Goal: Task Accomplishment & Management: Complete application form

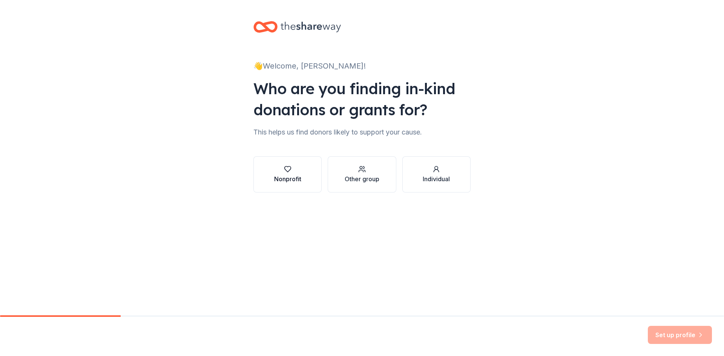
click at [295, 179] on div "Nonprofit" at bounding box center [287, 179] width 27 height 9
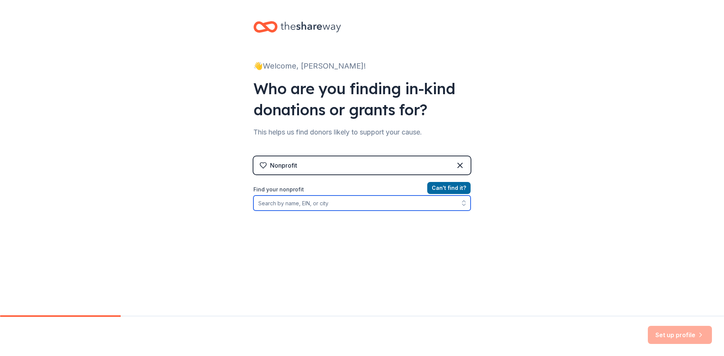
click at [296, 204] on input "Find your nonprofit" at bounding box center [361, 203] width 217 height 15
click at [300, 205] on input "[US_EMPLOYER_IDENTIFICATION_NUMBER]" at bounding box center [361, 203] width 217 height 15
click at [462, 204] on icon "button" at bounding box center [463, 205] width 3 height 2
click at [310, 207] on input "[US_EMPLOYER_IDENTIFICATION_NUMBER]" at bounding box center [361, 203] width 217 height 15
type input "[US_EMPLOYER_IDENTIFICATION_NUMBER]/001"
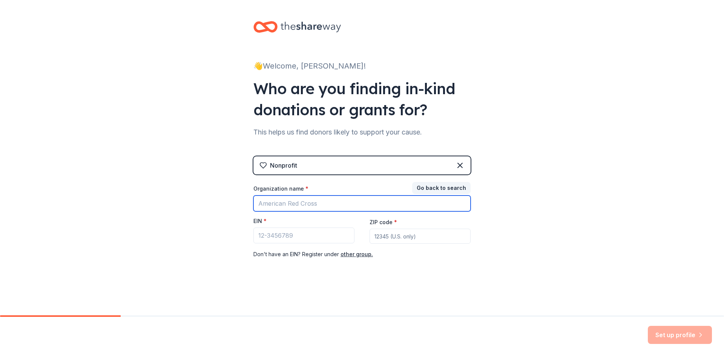
click at [301, 205] on input "Organization name *" at bounding box center [361, 204] width 217 height 16
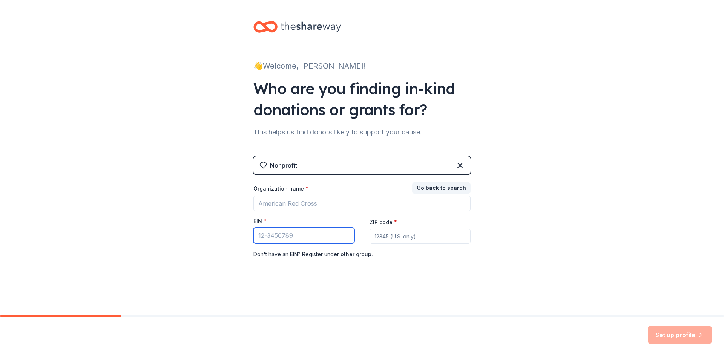
click at [298, 233] on input "EIN *" at bounding box center [303, 236] width 101 height 16
type input "[US_EMPLOYER_IDENTIFICATION_NUMBER]"
click at [414, 240] on input "ZIP code *" at bounding box center [420, 236] width 101 height 15
type input "19518"
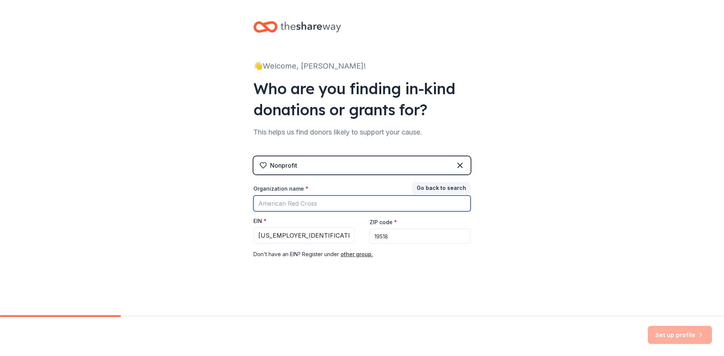
click at [312, 202] on input "Organization name *" at bounding box center [361, 204] width 217 height 16
type input "Immaculate Conception Academy"
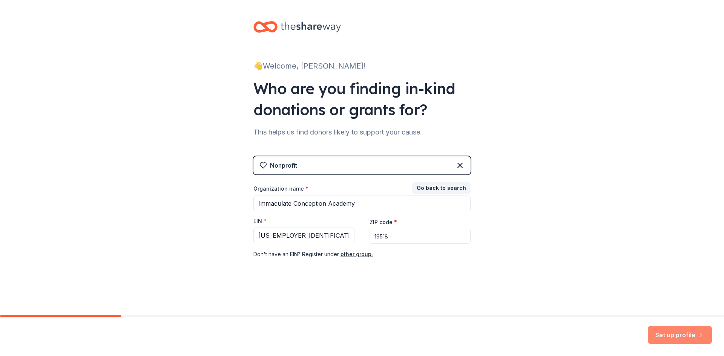
click at [680, 340] on button "Set up profile" at bounding box center [680, 335] width 64 height 18
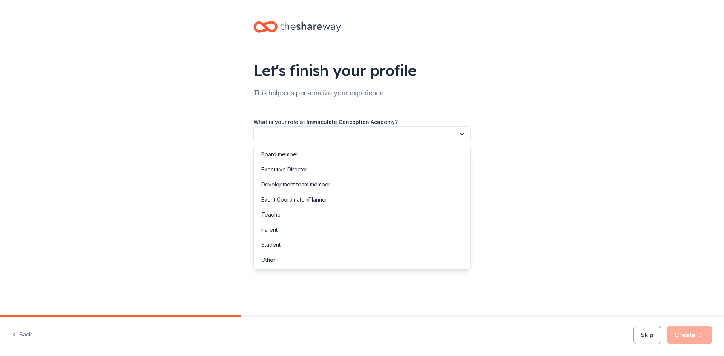
click at [328, 138] on button "button" at bounding box center [361, 134] width 217 height 16
click at [311, 224] on div "Parent" at bounding box center [361, 229] width 213 height 15
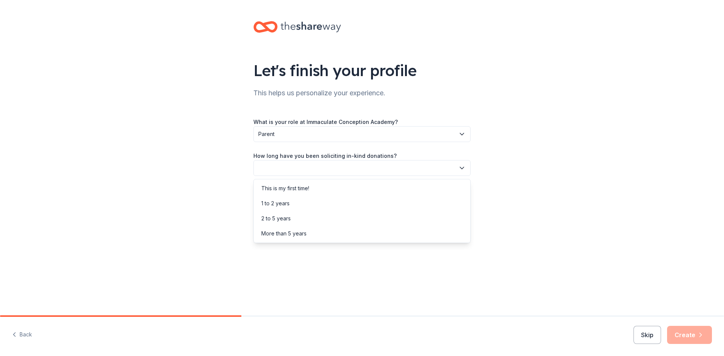
click at [309, 171] on button "button" at bounding box center [361, 168] width 217 height 16
click at [307, 190] on div "This is my first time!" at bounding box center [285, 188] width 48 height 9
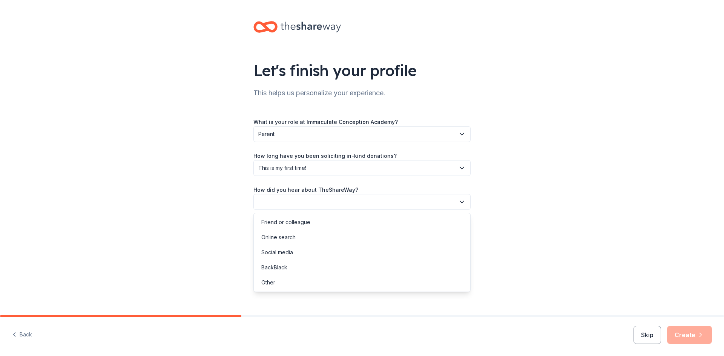
click at [305, 205] on button "button" at bounding box center [361, 202] width 217 height 16
click at [296, 233] on div "Online search" at bounding box center [361, 237] width 213 height 15
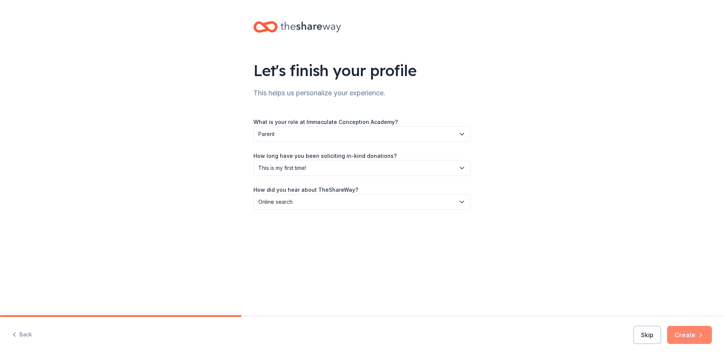
click at [698, 340] on button "Create" at bounding box center [689, 335] width 45 height 18
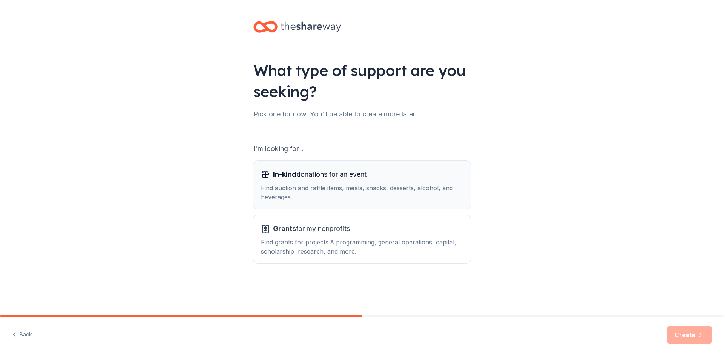
click at [300, 193] on div "Find auction and raffle items, meals, snacks, desserts, alcohol, and beverages." at bounding box center [362, 193] width 202 height 18
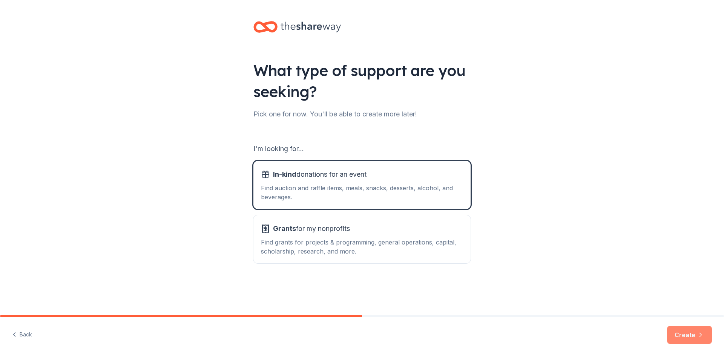
click at [681, 328] on button "Create" at bounding box center [689, 335] width 45 height 18
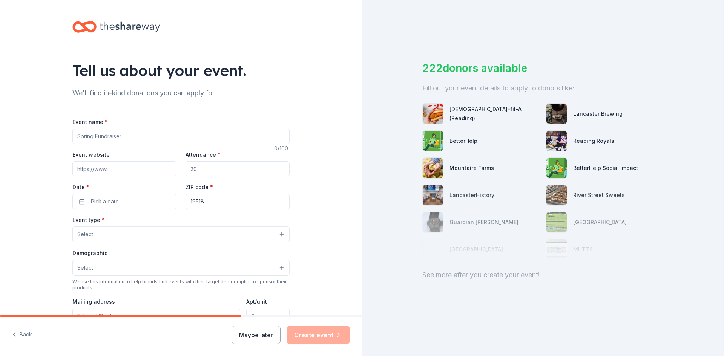
click at [94, 138] on input "Event name *" at bounding box center [180, 136] width 217 height 15
type input "s"
type input "Santa Breakfast"
click at [111, 169] on input "Event website" at bounding box center [124, 168] width 104 height 15
type input "[DOMAIN_NAME]"
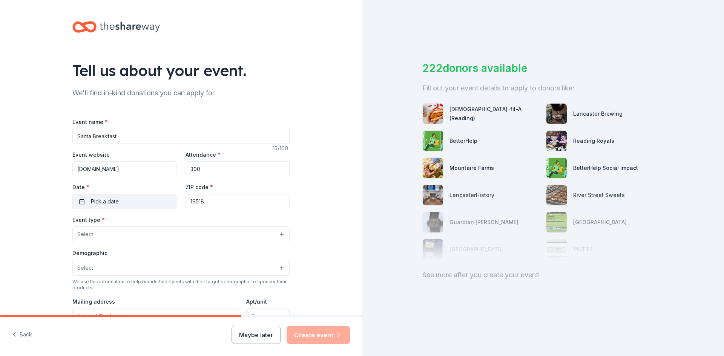
type input "300"
click at [119, 205] on button "Pick a date" at bounding box center [124, 201] width 104 height 15
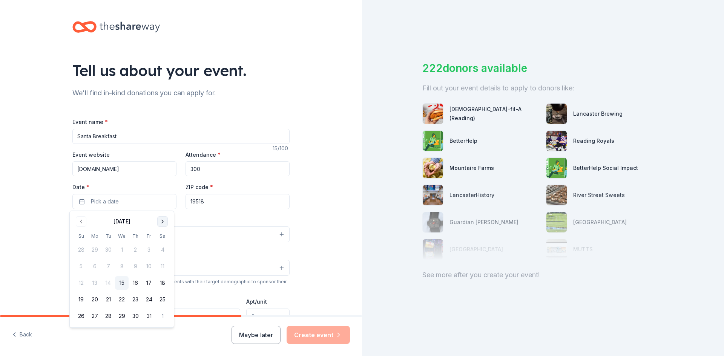
click at [164, 224] on button "Go to next month" at bounding box center [162, 221] width 11 height 11
click at [162, 250] on button "6" at bounding box center [163, 250] width 14 height 14
click at [33, 174] on div "Tell us about your event. We'll find in-kind donations you can apply for. Event…" at bounding box center [181, 251] width 362 height 502
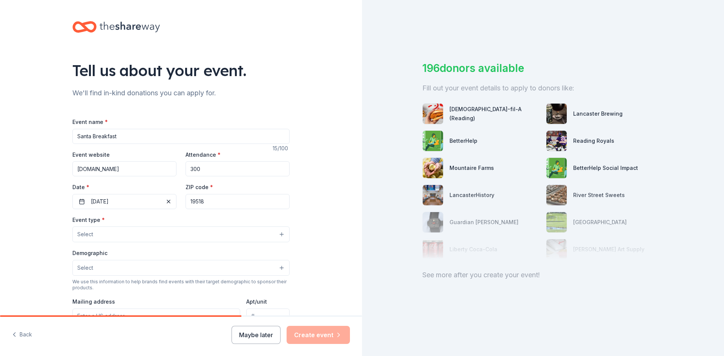
click at [103, 235] on button "Select" at bounding box center [180, 235] width 217 height 16
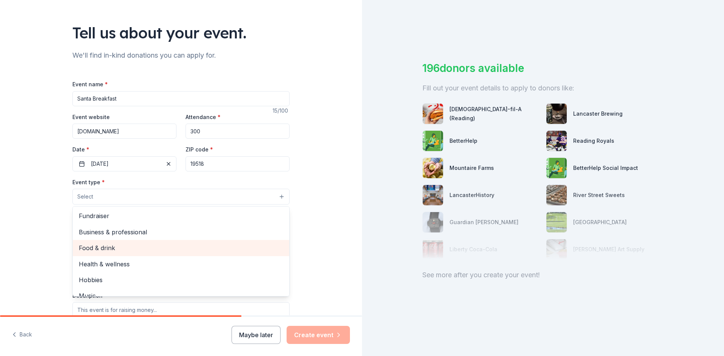
click at [147, 250] on span "Food & drink" at bounding box center [181, 248] width 204 height 10
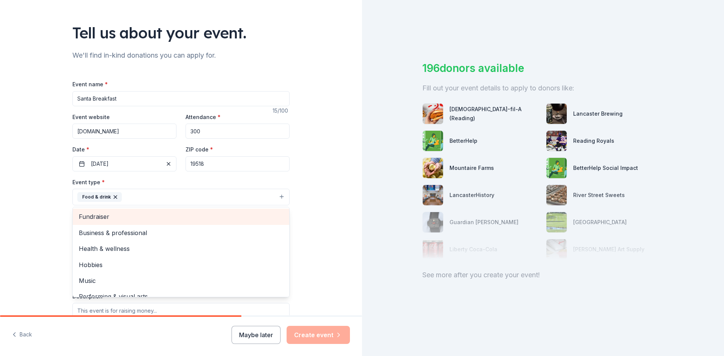
click at [106, 216] on span "Fundraiser" at bounding box center [181, 217] width 204 height 10
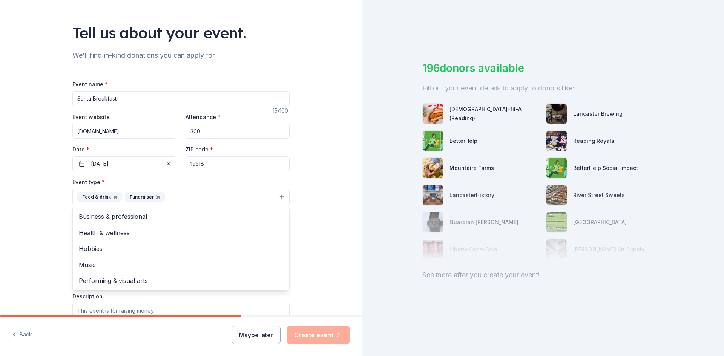
click at [113, 197] on icon "button" at bounding box center [115, 197] width 6 height 6
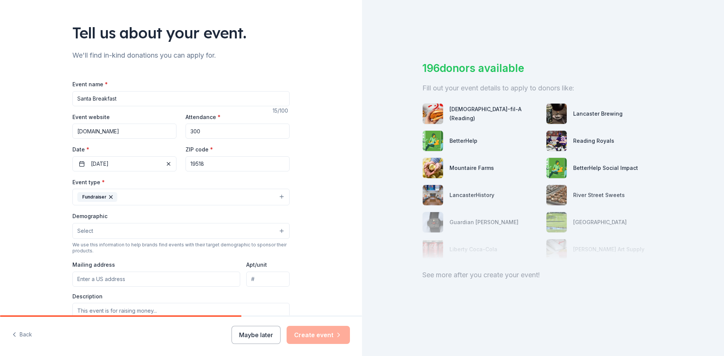
click at [107, 232] on button "Select" at bounding box center [180, 231] width 217 height 16
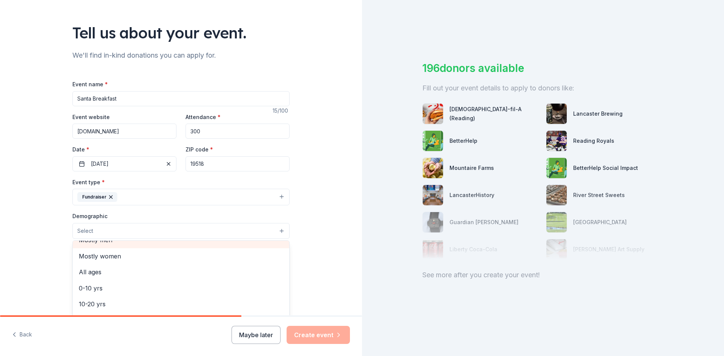
scroll to position [38, 0]
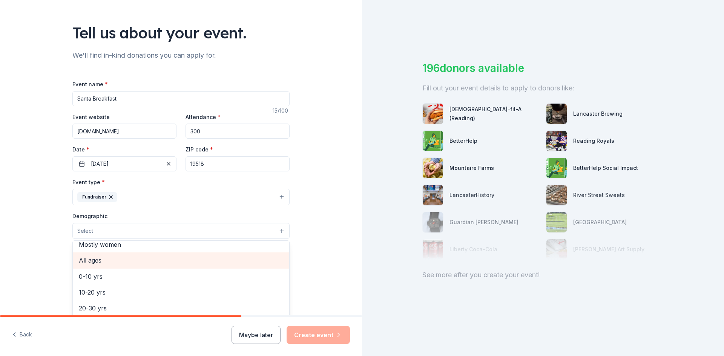
click at [144, 261] on span "All ages" at bounding box center [181, 261] width 204 height 10
click at [35, 246] on div "Tell us about your event. We'll find in-kind donations you can apply for. Event…" at bounding box center [181, 213] width 362 height 503
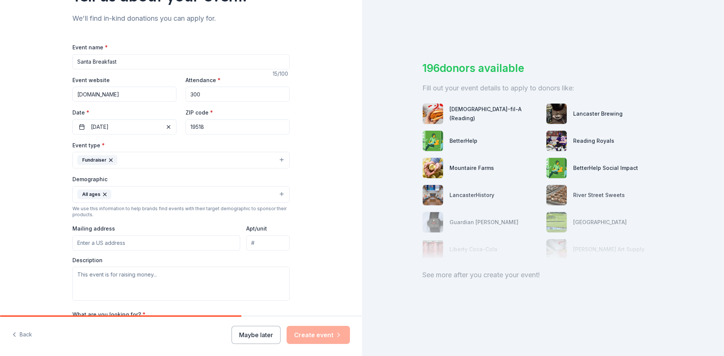
scroll to position [75, 0]
click at [117, 241] on input "Mailing address" at bounding box center [156, 242] width 168 height 15
type input "[STREET_ADDRESS]"
click at [17, 256] on div "Tell us about your event. We'll find in-kind donations you can apply for. Event…" at bounding box center [181, 176] width 362 height 503
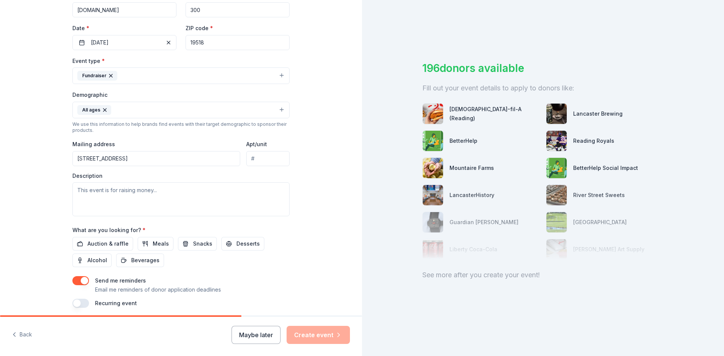
scroll to position [188, 0]
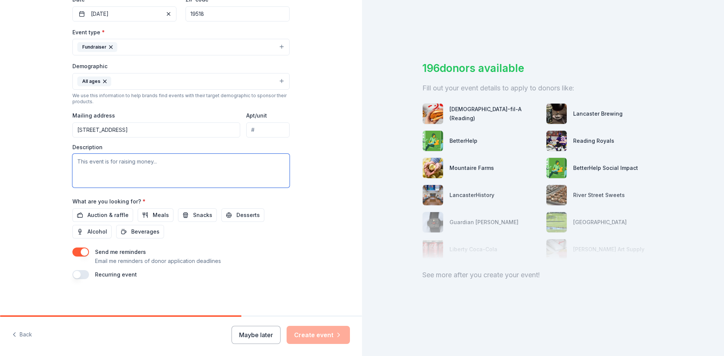
click at [99, 170] on textarea at bounding box center [180, 171] width 217 height 34
type textarea "t"
click at [160, 166] on textarea "This event is raising money for" at bounding box center [180, 171] width 217 height 34
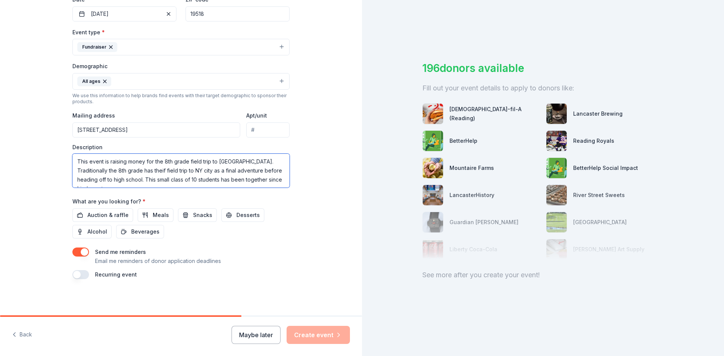
click at [114, 171] on textarea "This event is raising money for the 8th grade field trip to [GEOGRAPHIC_DATA]. …" at bounding box center [180, 171] width 217 height 34
click at [121, 171] on textarea "This event is raising money for the 8th grade field trip to [GEOGRAPHIC_DATA]. …" at bounding box center [180, 171] width 217 height 34
click at [283, 181] on textarea "This event is raising money for the 8th grade field trip to [GEOGRAPHIC_DATA]. …" at bounding box center [180, 171] width 217 height 34
click at [132, 173] on textarea "This event is raising money for the 8th grade field trip to [GEOGRAPHIC_DATA]. …" at bounding box center [180, 171] width 217 height 34
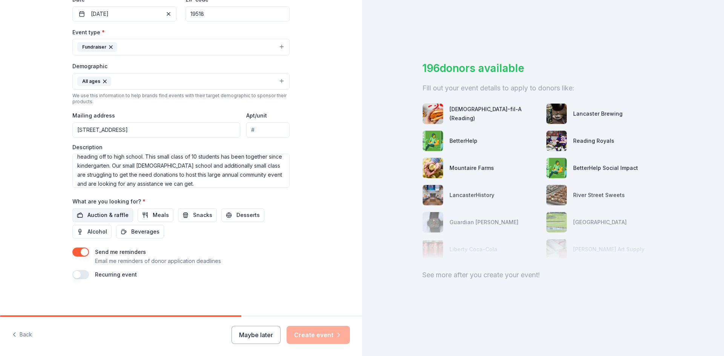
click at [102, 220] on button "Auction & raffle" at bounding box center [102, 216] width 61 height 14
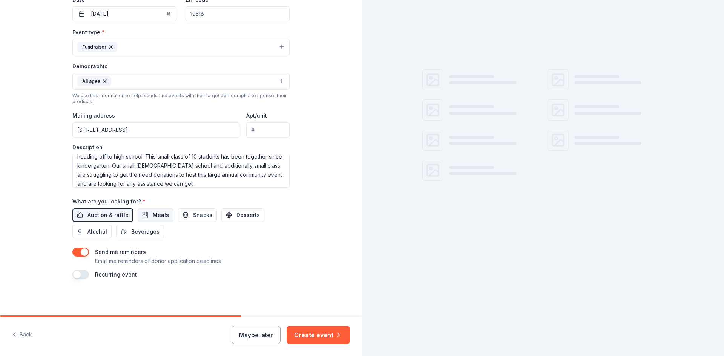
click at [153, 217] on span "Meals" at bounding box center [161, 215] width 16 height 9
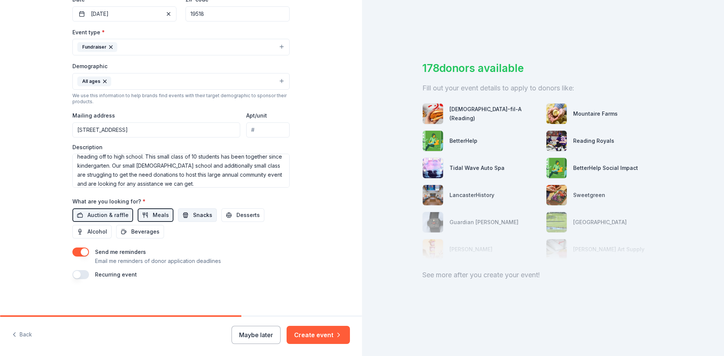
click at [186, 215] on button "Snacks" at bounding box center [197, 216] width 39 height 14
click at [118, 214] on span "Auction & raffle" at bounding box center [107, 215] width 41 height 9
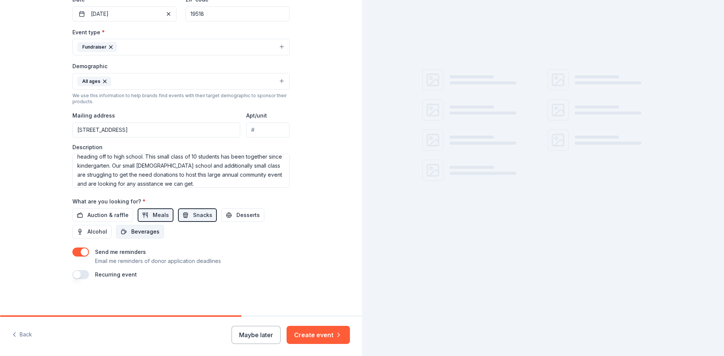
click at [139, 234] on span "Beverages" at bounding box center [145, 231] width 28 height 9
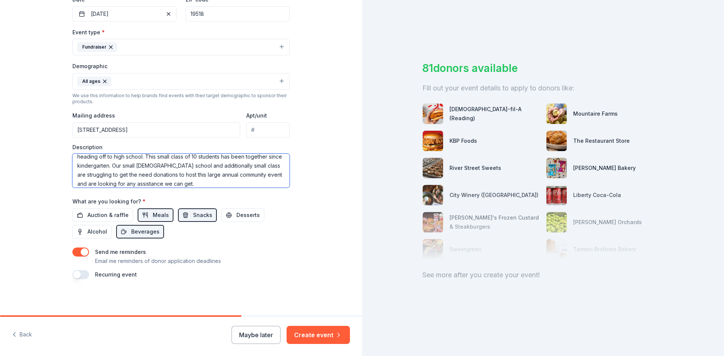
click at [214, 186] on textarea "This event is raising money for the 8th grade field trip to [GEOGRAPHIC_DATA]. …" at bounding box center [180, 171] width 217 height 34
click at [173, 176] on textarea "This event is raising money for the 8th grade field trip to [GEOGRAPHIC_DATA]. …" at bounding box center [180, 171] width 217 height 34
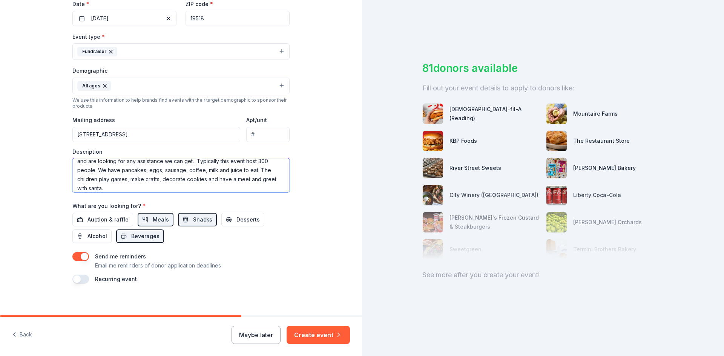
scroll to position [188, 0]
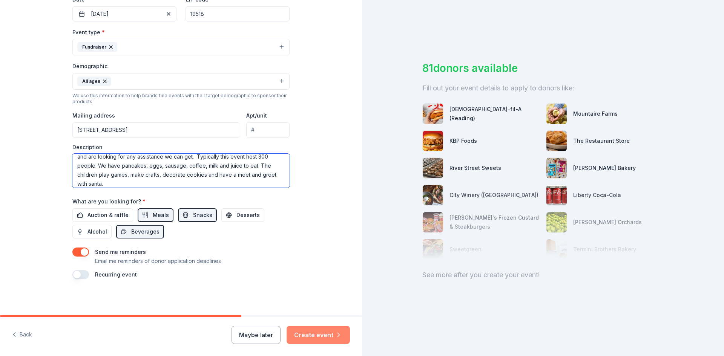
type textarea "This event is raising money for the 8th grade field trip to [GEOGRAPHIC_DATA]. …"
click at [321, 331] on button "Create event" at bounding box center [318, 335] width 63 height 18
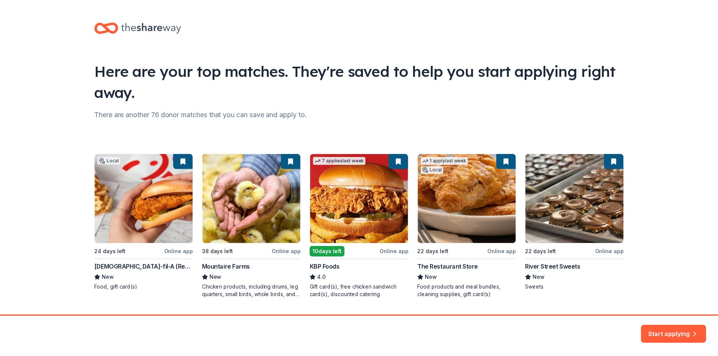
scroll to position [20, 0]
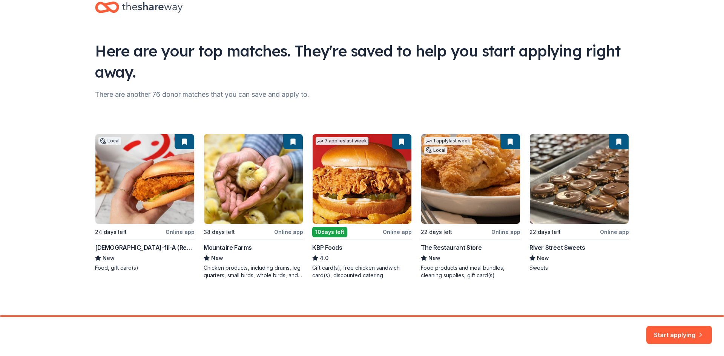
click at [498, 231] on div "Local 24 days left Online app [DEMOGRAPHIC_DATA]-fil-A (Reading) New Food, gift…" at bounding box center [362, 207] width 534 height 146
click at [484, 201] on div "Local 24 days left Online app [DEMOGRAPHIC_DATA]-fil-A (Reading) New Food, gift…" at bounding box center [362, 207] width 534 height 146
click at [431, 233] on div "Local 24 days left Online app [DEMOGRAPHIC_DATA]-fil-A (Reading) New Food, gift…" at bounding box center [362, 207] width 534 height 146
click at [444, 248] on div "Local 24 days left Online app [DEMOGRAPHIC_DATA]-fil-A (Reading) New Food, gift…" at bounding box center [362, 207] width 534 height 146
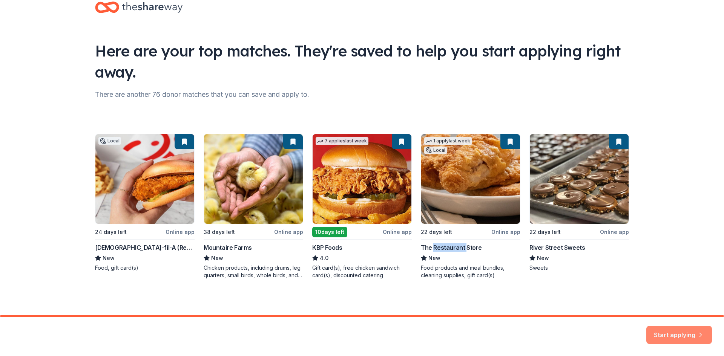
click at [699, 340] on button "Start applying" at bounding box center [679, 331] width 66 height 18
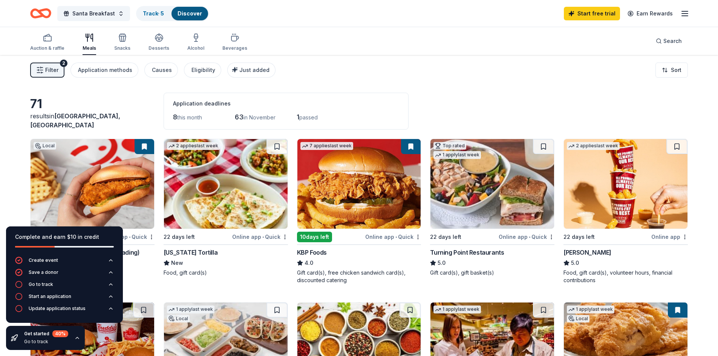
click at [81, 98] on div "71 results in [GEOGRAPHIC_DATA], [GEOGRAPHIC_DATA] Application deadlines 8 this…" at bounding box center [359, 111] width 658 height 37
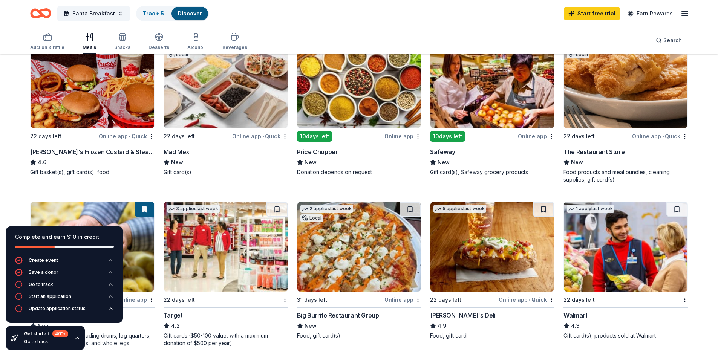
scroll to position [377, 0]
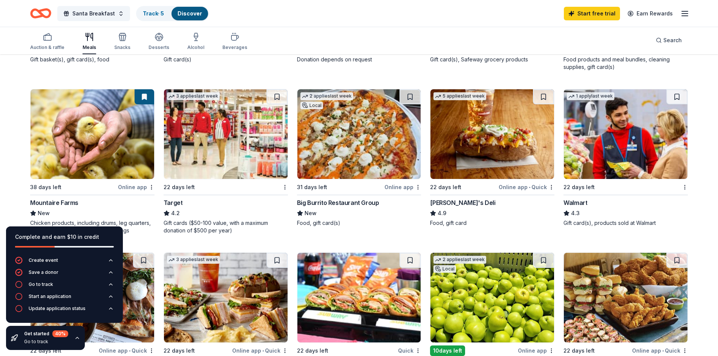
click at [23, 212] on div "71 results in [GEOGRAPHIC_DATA], [GEOGRAPHIC_DATA] Application deadlines 8 this…" at bounding box center [359, 198] width 718 height 1041
click at [77, 337] on icon "button" at bounding box center [77, 338] width 6 height 6
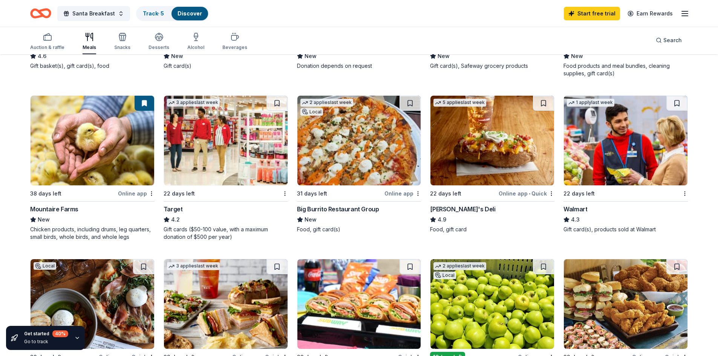
scroll to position [415, 0]
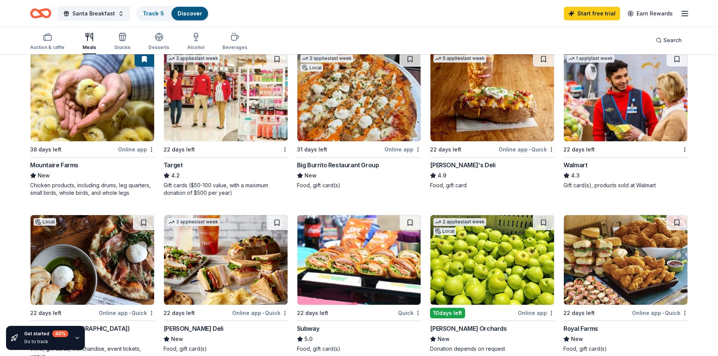
click at [601, 154] on div "1 apply last week 22 days left Walmart 4.3 Gift card(s), products sold at Walma…" at bounding box center [626, 120] width 124 height 138
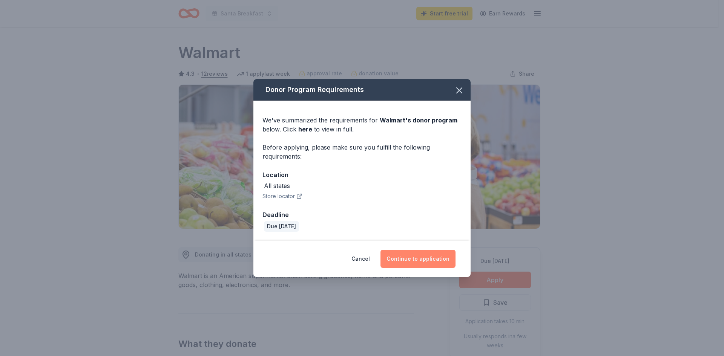
click at [422, 264] on button "Continue to application" at bounding box center [417, 259] width 75 height 18
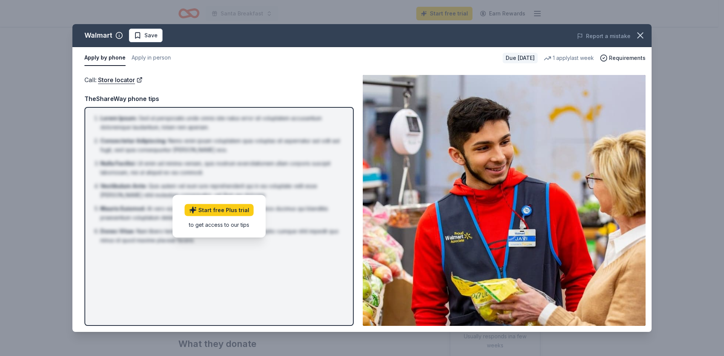
click at [218, 227] on div "to get access to our tips" at bounding box center [219, 225] width 69 height 8
click at [95, 60] on button "Apply by phone" at bounding box center [104, 58] width 41 height 16
click at [645, 37] on icon "button" at bounding box center [640, 35] width 11 height 11
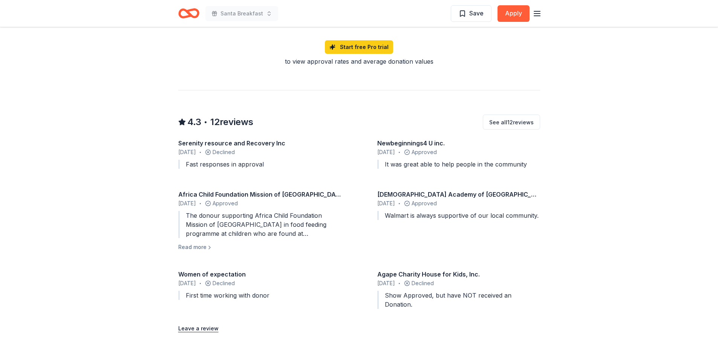
scroll to position [603, 0]
